Goal: Task Accomplishment & Management: Manage account settings

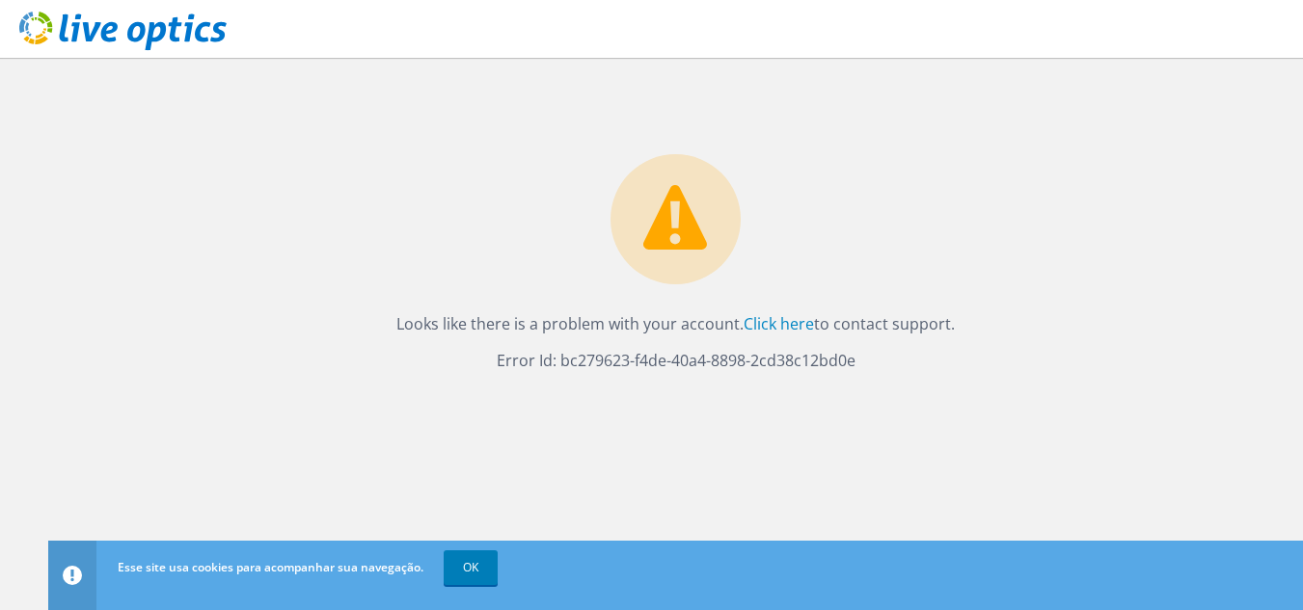
drag, startPoint x: 0, startPoint y: 0, endPoint x: 341, endPoint y: 104, distance: 356.8
click at [341, 104] on div "Looks like there is a problem with your account. Click here to contact support.…" at bounding box center [675, 216] width 1254 height 316
click at [751, 323] on link "Click here" at bounding box center [778, 323] width 70 height 21
drag, startPoint x: 1118, startPoint y: 199, endPoint x: 1028, endPoint y: 231, distance: 96.4
click at [1116, 199] on div "Looks like there is a problem with your account. Click here to contact support.…" at bounding box center [675, 216] width 1254 height 316
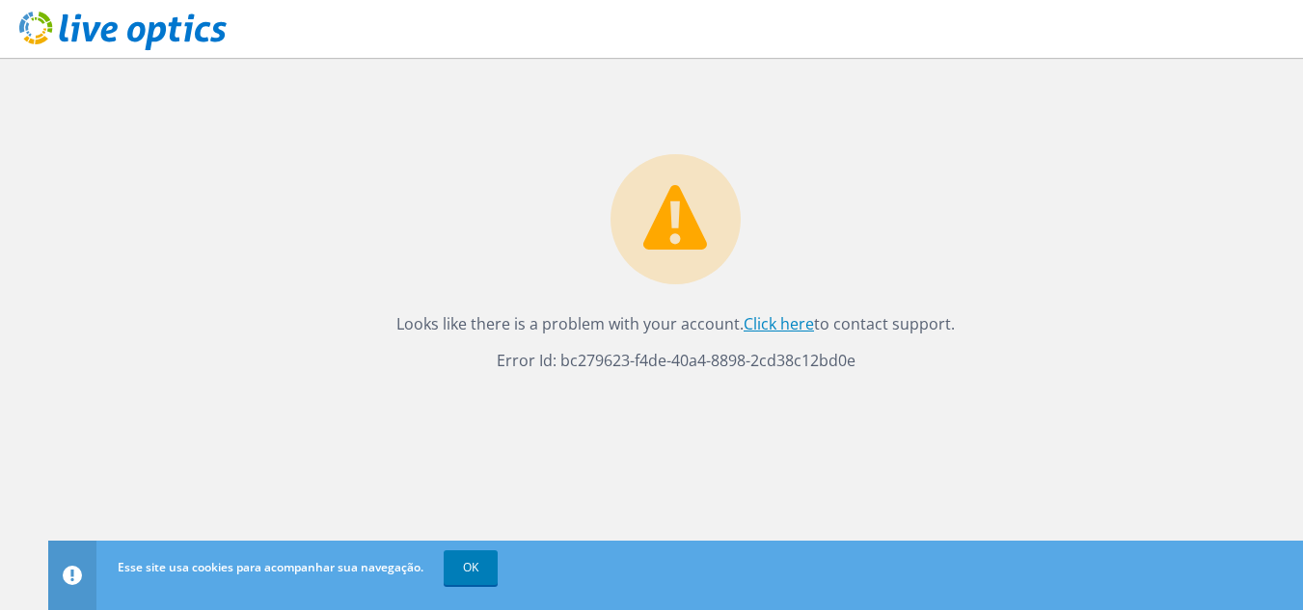
click at [760, 324] on link "Click here" at bounding box center [778, 323] width 70 height 21
click at [487, 564] on link "OK" at bounding box center [471, 568] width 54 height 35
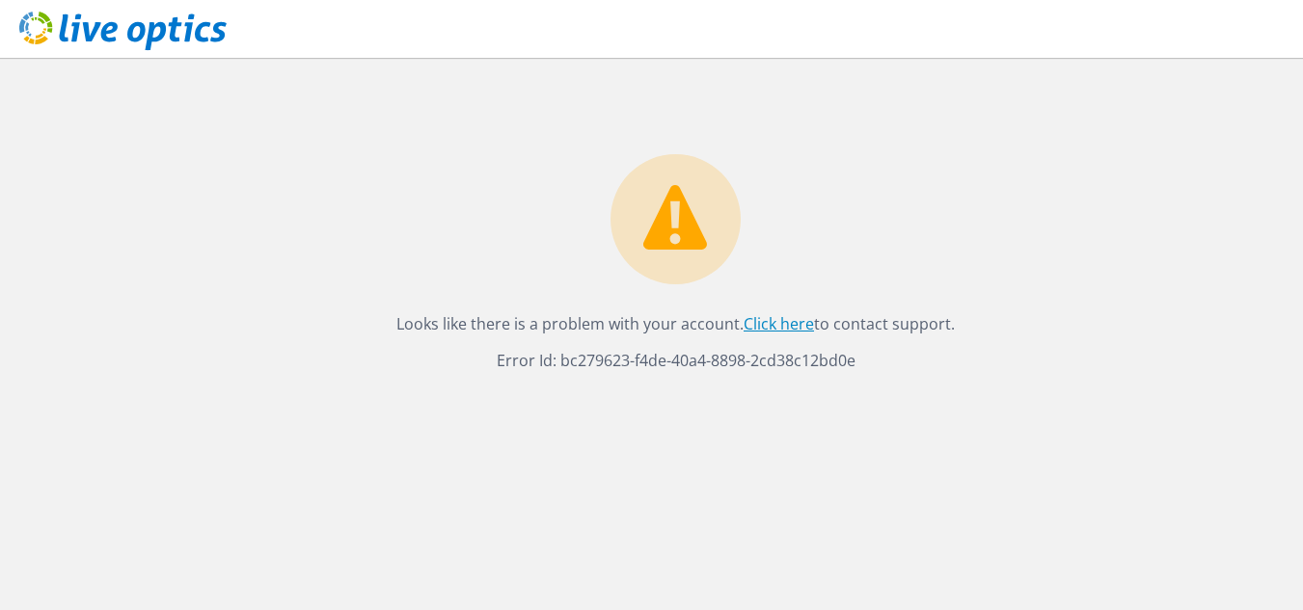
click at [790, 320] on link "Click here" at bounding box center [778, 323] width 70 height 21
click at [762, 331] on link "Click here" at bounding box center [778, 323] width 70 height 21
click at [782, 323] on link "Click here" at bounding box center [778, 323] width 70 height 21
drag, startPoint x: 768, startPoint y: 330, endPoint x: 1043, endPoint y: 220, distance: 296.0
click at [1043, 220] on div "Looks like there is a problem with your account. Click here to contact support.…" at bounding box center [675, 216] width 1254 height 316
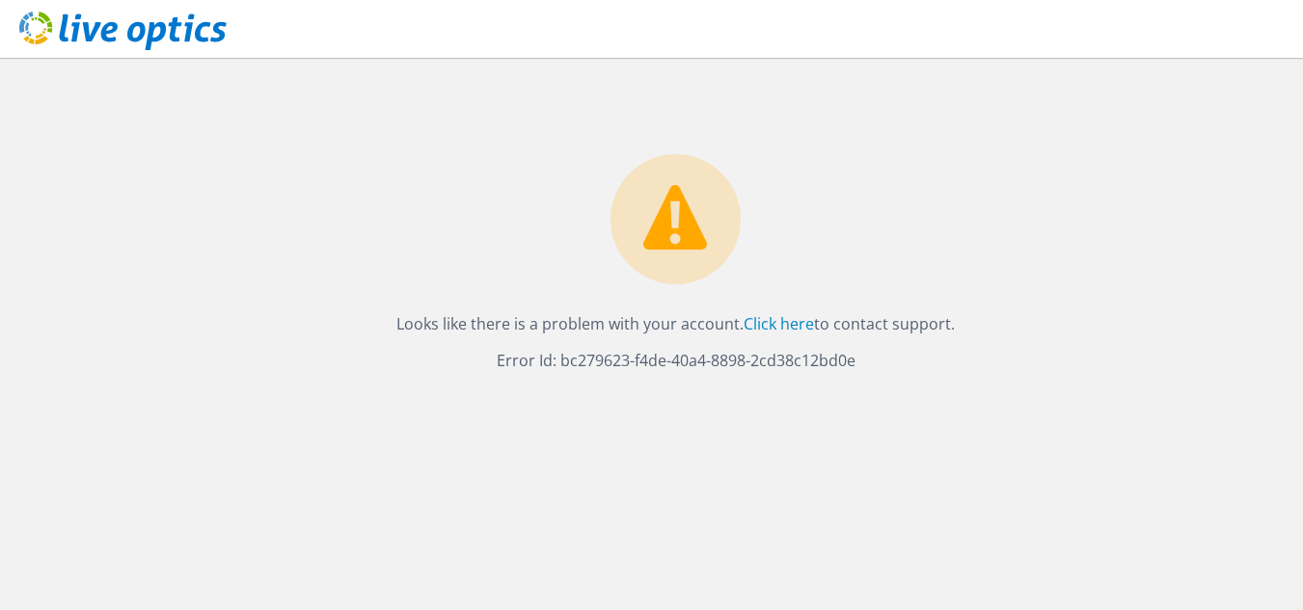
click at [443, 197] on div "Looks like there is a problem with your account. Click here to contact support.…" at bounding box center [675, 216] width 1254 height 316
